Goal: Information Seeking & Learning: Learn about a topic

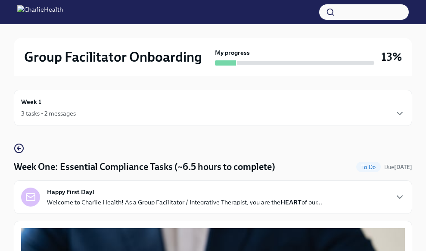
scroll to position [2151, 0]
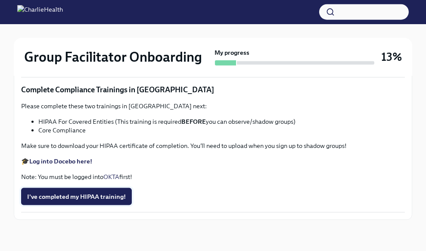
click at [68, 201] on span "I've completed my HIPAA training!" at bounding box center [76, 196] width 99 height 9
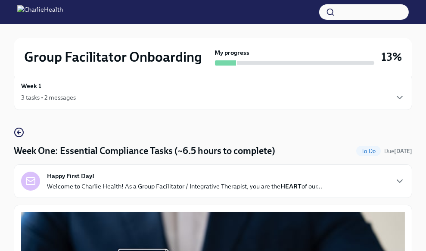
scroll to position [0, 0]
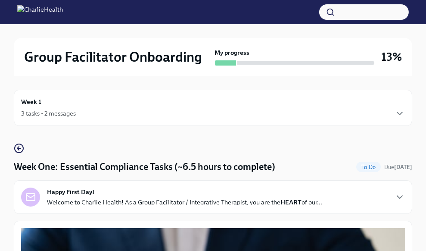
click at [44, 110] on div "3 tasks • 2 messages" at bounding box center [48, 113] width 55 height 9
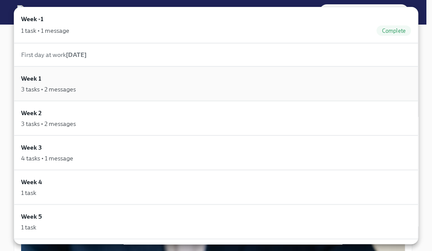
click at [76, 86] on div "3 tasks • 2 messages" at bounding box center [48, 89] width 55 height 9
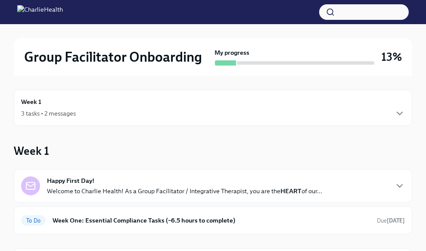
drag, startPoint x: 426, startPoint y: 103, endPoint x: 430, endPoint y: 115, distance: 13.0
click at [426, 115] on html "Group Facilitator Onboarding My progress 13% Week 1 3 tasks • 2 messages Week 1…" at bounding box center [213, 224] width 426 height 448
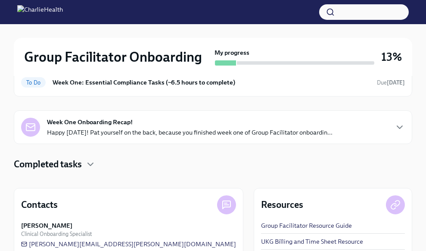
scroll to position [170, 0]
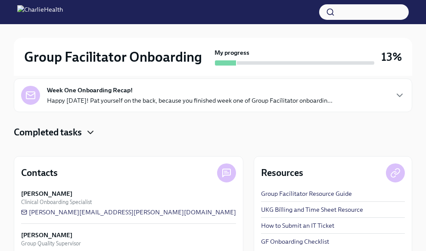
click at [93, 131] on icon "button" at bounding box center [90, 132] width 5 height 3
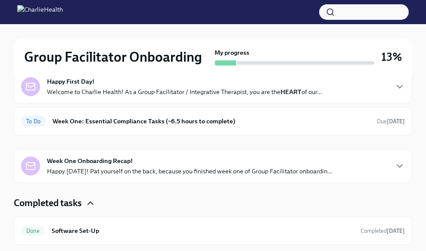
scroll to position [84, 0]
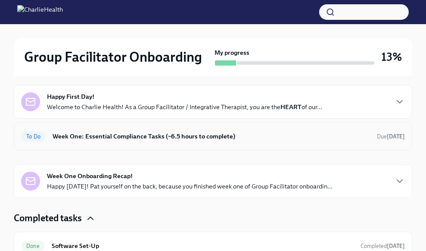
click at [97, 136] on h6 "Week One: Essential Compliance Tasks (~6.5 hours to complete)" at bounding box center [211, 135] width 317 height 9
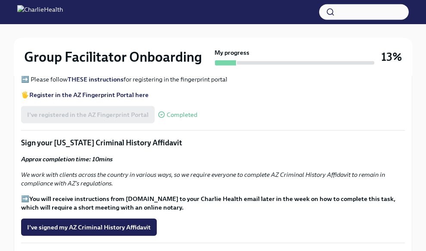
scroll to position [1019, 0]
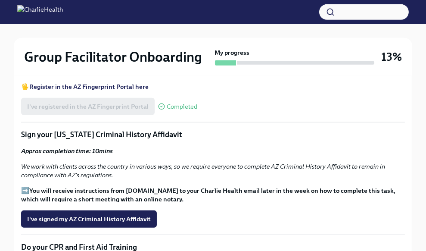
click at [34, 189] on strong "You will receive instructions from [DOMAIN_NAME] to your Charlie Health email l…" at bounding box center [208, 194] width 374 height 16
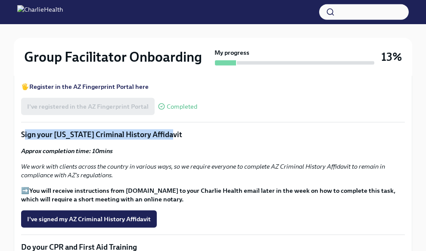
drag, startPoint x: 23, startPoint y: 131, endPoint x: 169, endPoint y: 134, distance: 145.6
click at [169, 134] on p "Sign your [US_STATE] Criminal History Affidavit" at bounding box center [213, 134] width 384 height 10
click at [120, 134] on p "Sign your [US_STATE] Criminal History Affidavit" at bounding box center [213, 134] width 384 height 10
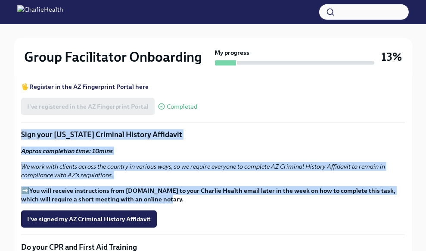
drag, startPoint x: 17, startPoint y: 132, endPoint x: 201, endPoint y: 199, distance: 195.8
copy div "Sign your [US_STATE] Criminal History Affidavit Approx completion time: 10mins …"
click at [343, 134] on p "Sign your [US_STATE] Criminal History Affidavit" at bounding box center [213, 134] width 384 height 10
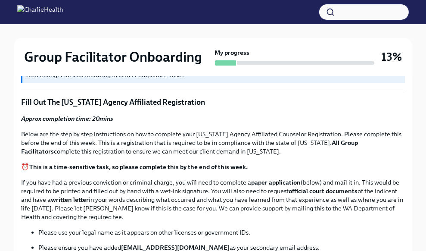
scroll to position [12, 0]
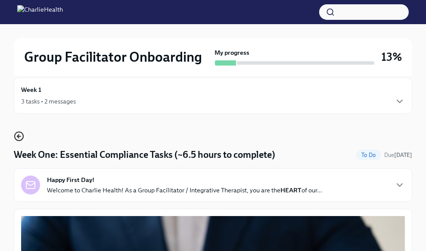
click at [19, 137] on icon "button" at bounding box center [19, 136] width 10 height 10
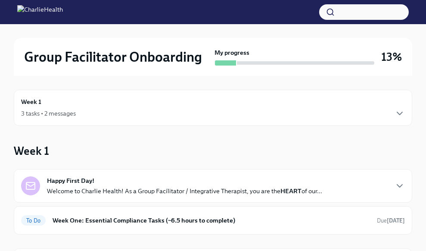
click at [374, 105] on div "Week 1 3 tasks • 2 messages" at bounding box center [213, 108] width 384 height 22
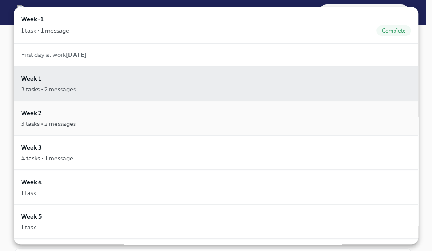
click at [55, 121] on div "3 tasks • 2 messages" at bounding box center [48, 123] width 55 height 9
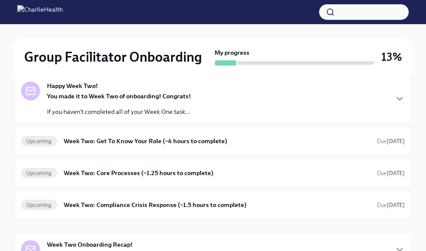
scroll to position [101, 0]
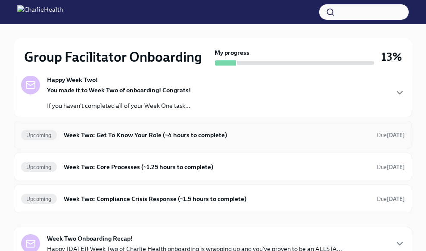
click at [125, 136] on h6 "Week Two: Get To Know Your Role (~4 hours to complete)" at bounding box center [217, 134] width 306 height 9
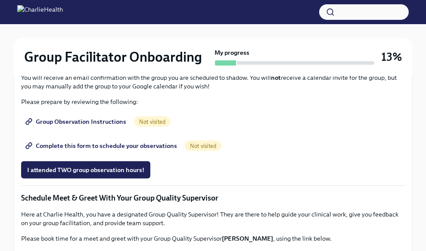
scroll to position [521, 0]
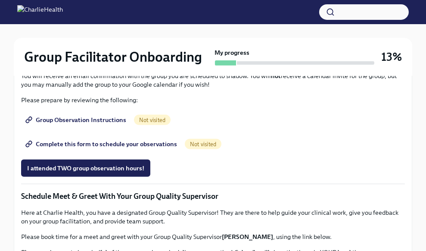
drag, startPoint x: 20, startPoint y: 130, endPoint x: 162, endPoint y: 134, distance: 142.6
click at [162, 134] on div "You've made it to Week Two of Charlie Health onboarding! Congratulations and th…" at bounding box center [213, 17] width 398 height 604
copy p "[URL][DOMAIN_NAME][PERSON_NAME]"
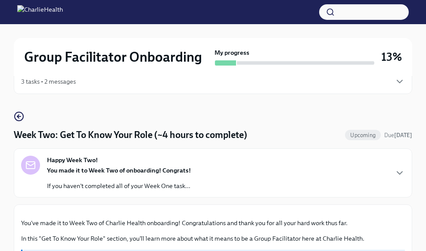
scroll to position [30, 0]
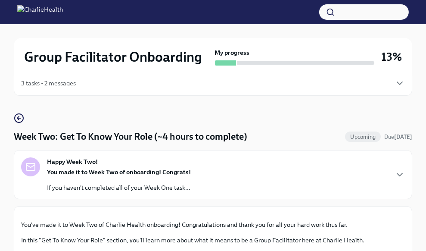
click at [389, 169] on div "Happy Week Two! You made it to Week Two of onboarding! Congrats! If you haven't…" at bounding box center [213, 174] width 384 height 34
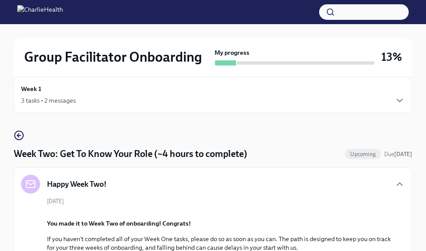
scroll to position [0, 0]
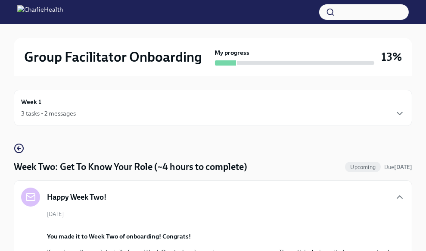
click at [40, 106] on h6 "Week 1" at bounding box center [31, 101] width 20 height 9
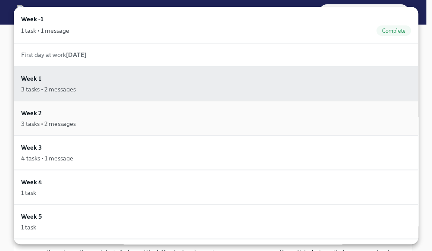
click at [39, 116] on h6 "Week 2" at bounding box center [31, 112] width 21 height 9
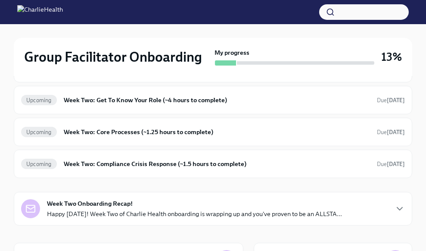
scroll to position [137, 0]
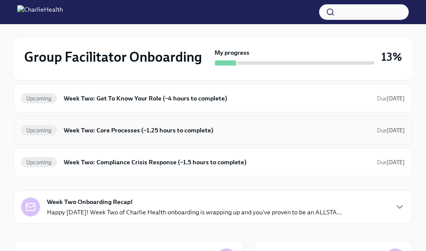
click at [120, 131] on h6 "Week Two: Core Processes (~1.25 hours to complete)" at bounding box center [217, 129] width 306 height 9
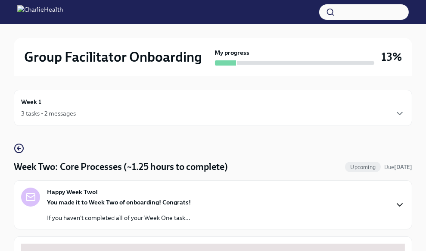
click at [396, 199] on icon "button" at bounding box center [400, 204] width 10 height 10
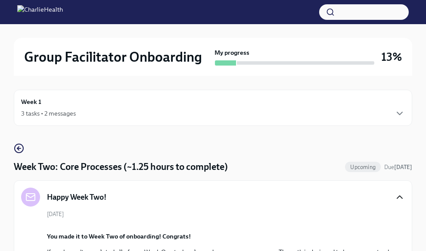
click at [397, 104] on div "Week 1 3 tasks • 2 messages" at bounding box center [213, 108] width 384 height 22
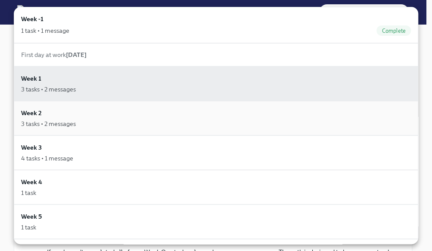
click at [106, 115] on div "Week 2 3 tasks • 2 messages" at bounding box center [216, 118] width 390 height 20
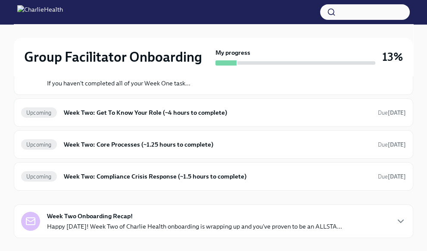
scroll to position [124, 0]
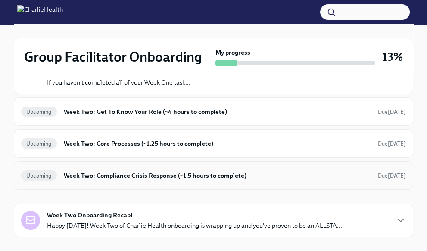
click at [113, 176] on h6 "Week Two: Compliance Crisis Response (~1.5 hours to complete)" at bounding box center [217, 175] width 307 height 9
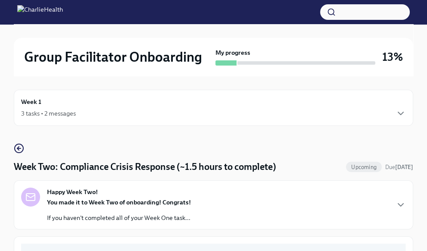
click at [385, 206] on div "Happy Week Two! You made it to Week Two of onboarding! Congrats! If you haven't…" at bounding box center [213, 204] width 385 height 34
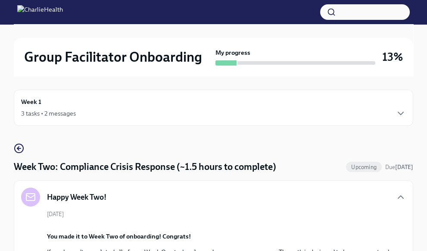
click at [37, 108] on div "3 tasks • 2 messages" at bounding box center [213, 113] width 385 height 10
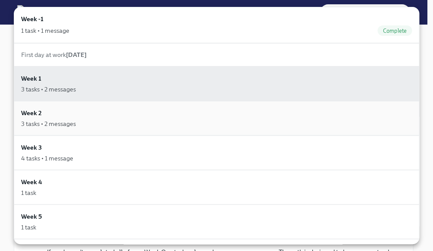
click at [38, 126] on div "3 tasks • 2 messages" at bounding box center [48, 123] width 55 height 9
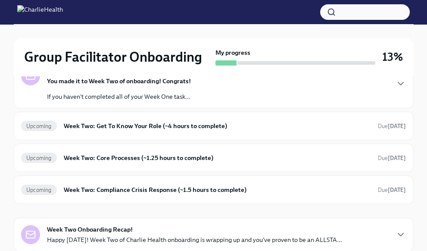
scroll to position [124, 0]
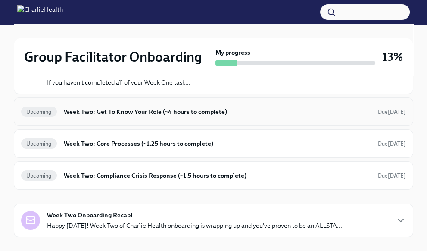
click at [86, 109] on h6 "Week Two: Get To Know Your Role (~4 hours to complete)" at bounding box center [217, 111] width 307 height 9
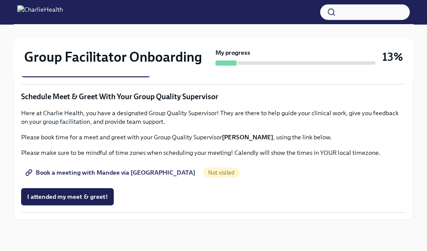
scroll to position [724, 0]
drag, startPoint x: 426, startPoint y: 169, endPoint x: 428, endPoint y: 173, distance: 4.8
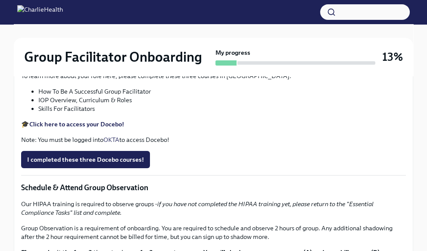
scroll to position [0, 0]
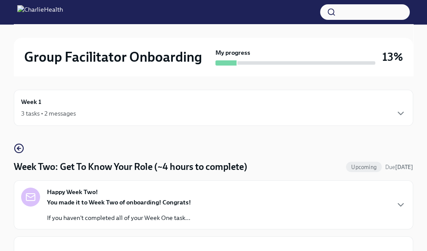
click at [394, 109] on div "3 tasks • 2 messages" at bounding box center [213, 113] width 385 height 10
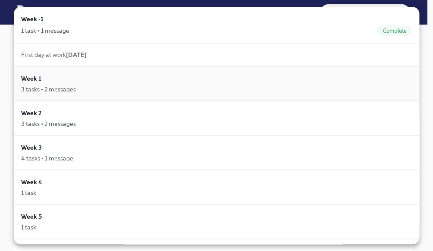
click at [130, 84] on div "Week 1 3 tasks • 2 messages" at bounding box center [216, 84] width 391 height 20
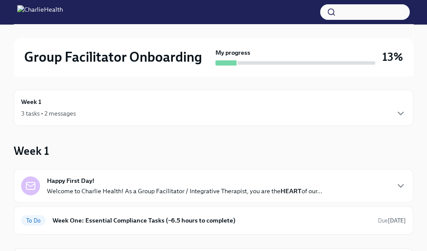
click at [374, 112] on div "3 tasks • 2 messages" at bounding box center [213, 113] width 385 height 10
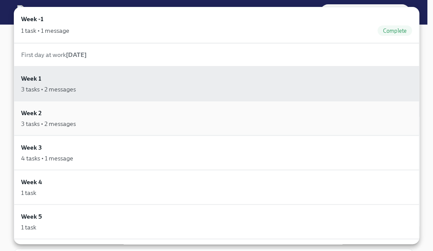
click at [29, 113] on h6 "Week 2" at bounding box center [31, 112] width 21 height 9
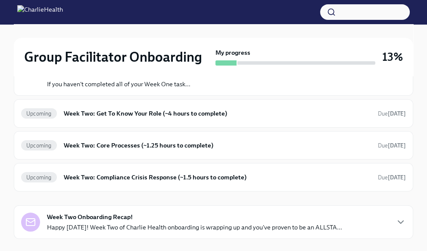
scroll to position [123, 0]
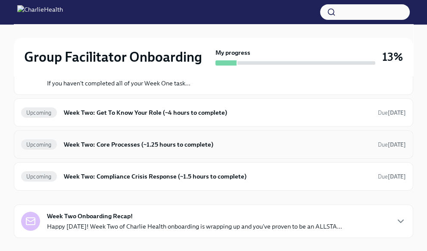
click at [210, 156] on div "Upcoming Week Two: Core Processes (~1.25 hours to complete) Due [DATE]" at bounding box center [213, 144] width 399 height 28
click at [204, 137] on div "Upcoming Week Two: Core Processes (~1.25 hours to complete) Due [DATE]" at bounding box center [213, 144] width 385 height 14
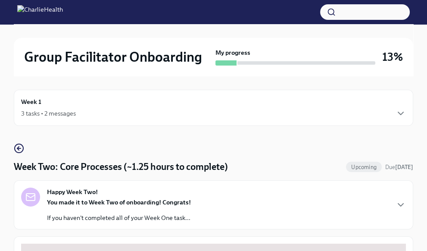
click at [314, 108] on div "3 tasks • 2 messages" at bounding box center [213, 113] width 385 height 10
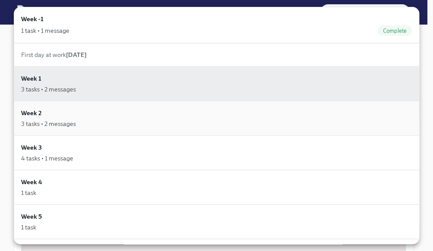
click at [93, 116] on div "Week 2 3 tasks • 2 messages" at bounding box center [216, 118] width 391 height 20
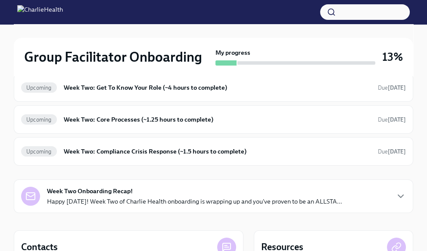
scroll to position [165, 0]
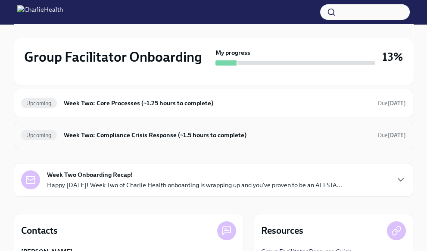
click at [103, 135] on h6 "Week Two: Compliance Crisis Response (~1.5 hours to complete)" at bounding box center [217, 134] width 307 height 9
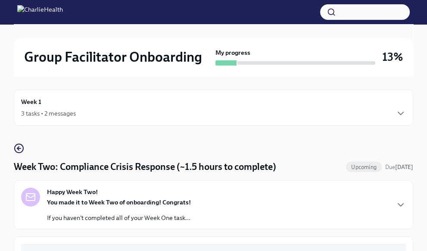
click at [273, 115] on div "3 tasks • 2 messages" at bounding box center [213, 113] width 385 height 10
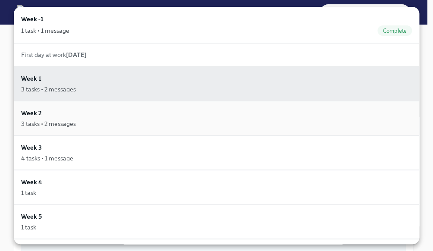
click at [127, 115] on div "Week 2 3 tasks • 2 messages" at bounding box center [216, 118] width 391 height 20
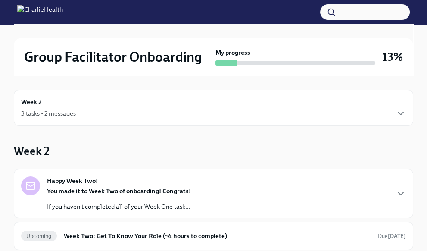
click at [128, 103] on div "Week 2 3 tasks • 2 messages" at bounding box center [213, 108] width 385 height 22
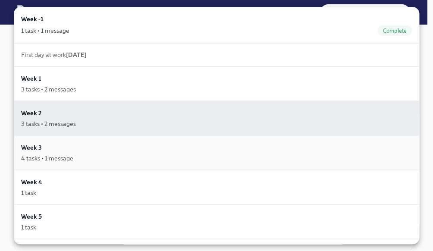
click at [81, 151] on div "Week 3 4 tasks • 1 message" at bounding box center [216, 153] width 391 height 20
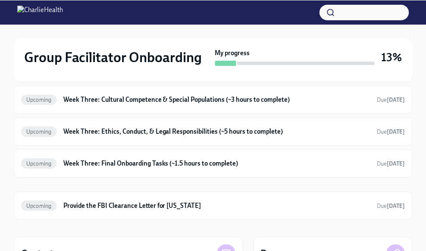
scroll to position [133, 0]
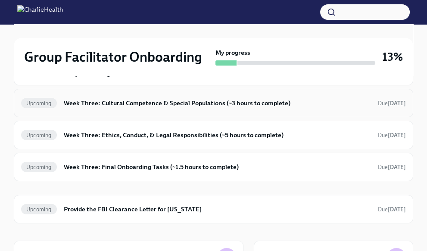
click at [164, 106] on h6 "Week Three: Cultural Competence & Special Populations (~3 hours to complete)" at bounding box center [217, 102] width 307 height 9
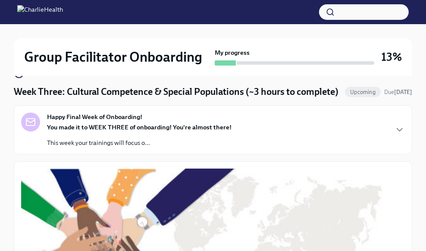
scroll to position [49, 0]
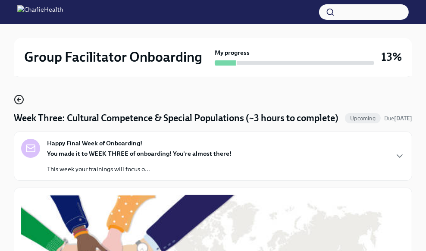
drag, startPoint x: 12, startPoint y: 105, endPoint x: 16, endPoint y: 102, distance: 4.9
click at [17, 100] on icon "button" at bounding box center [19, 99] width 10 height 10
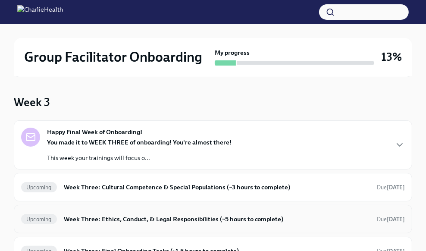
click at [151, 221] on h6 "Week Three: Ethics, Conduct, & Legal Responsibilities (~5 hours to complete)" at bounding box center [217, 218] width 306 height 9
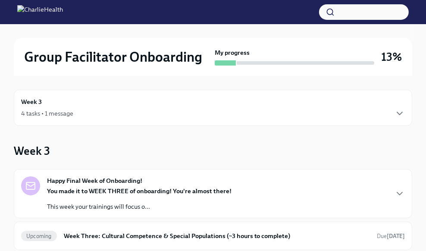
scroll to position [80, 0]
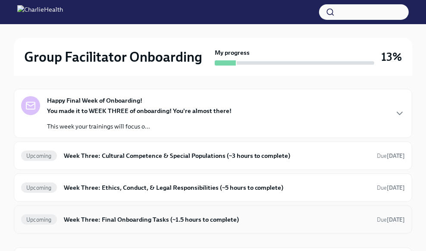
click at [204, 217] on h6 "Week Three: Final Onboarding Tasks (~1.5 hours to complete)" at bounding box center [217, 218] width 306 height 9
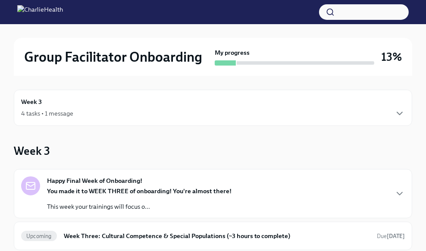
scroll to position [80, 0]
